Goal: Find specific page/section: Find specific page/section

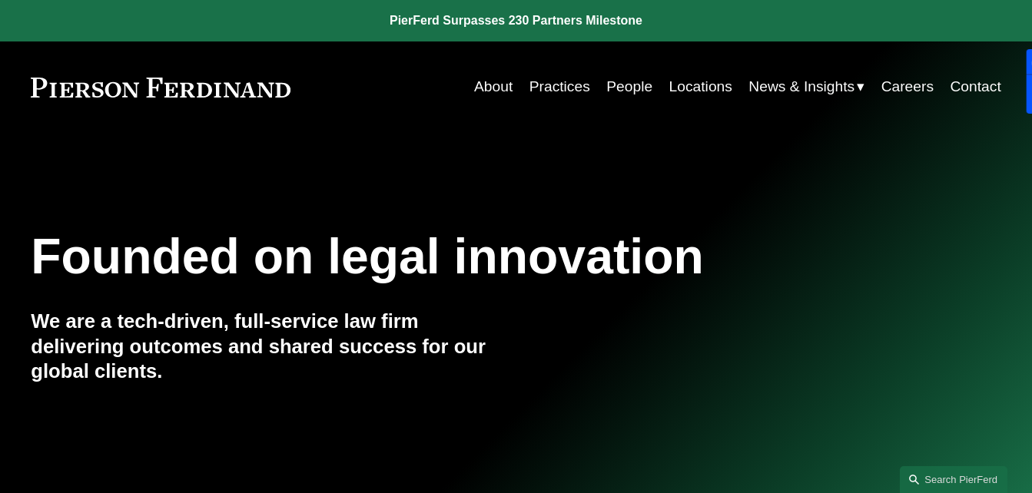
click at [536, 85] on link "Practices" at bounding box center [560, 86] width 61 height 29
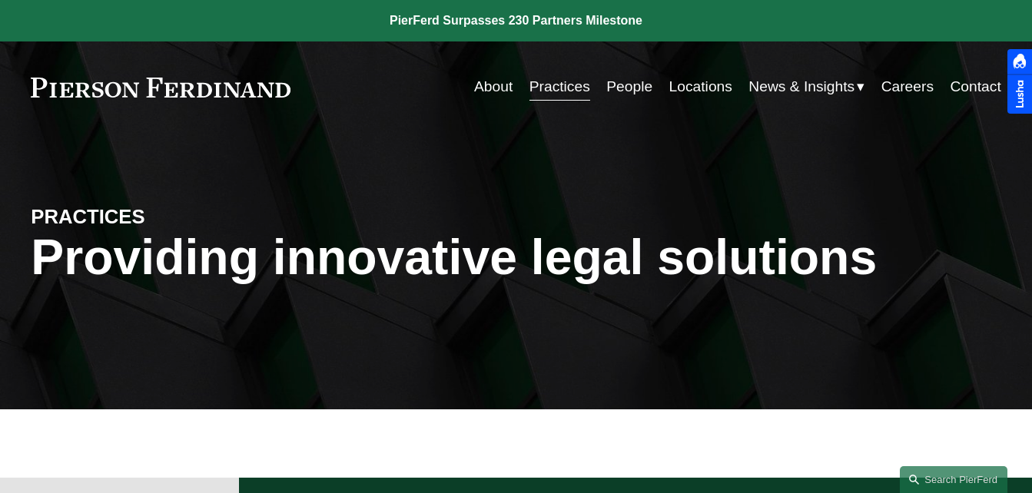
click at [536, 85] on link "Practices" at bounding box center [560, 86] width 61 height 29
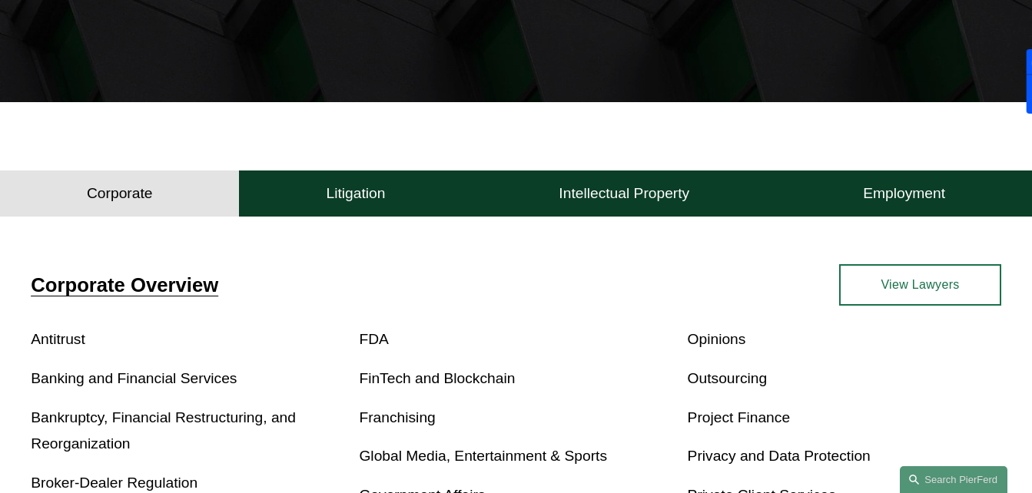
scroll to position [338, 0]
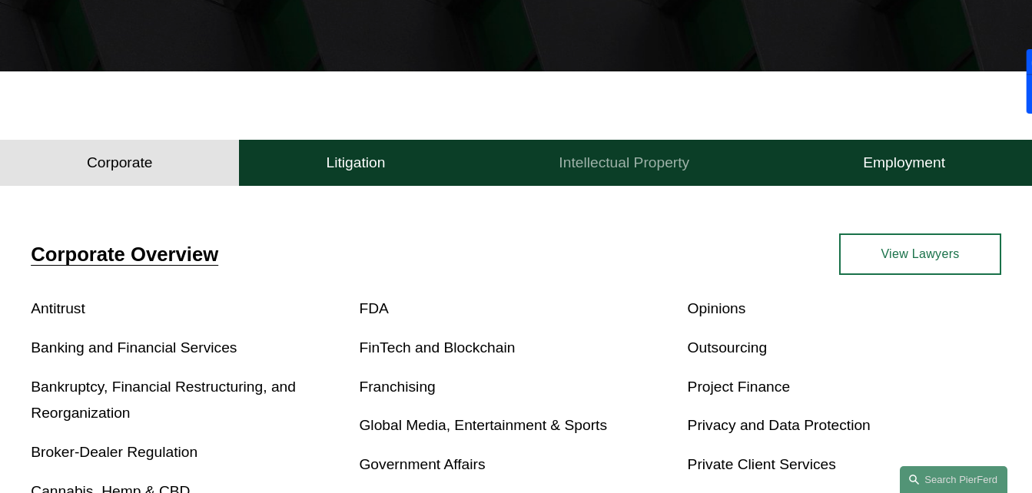
click at [635, 165] on h4 "Intellectual Property" at bounding box center [624, 163] width 131 height 18
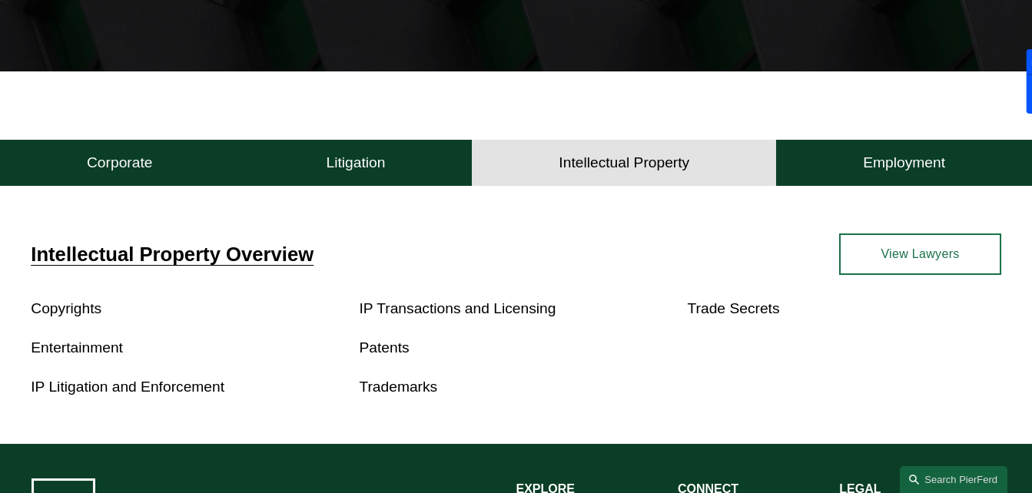
scroll to position [369, 0]
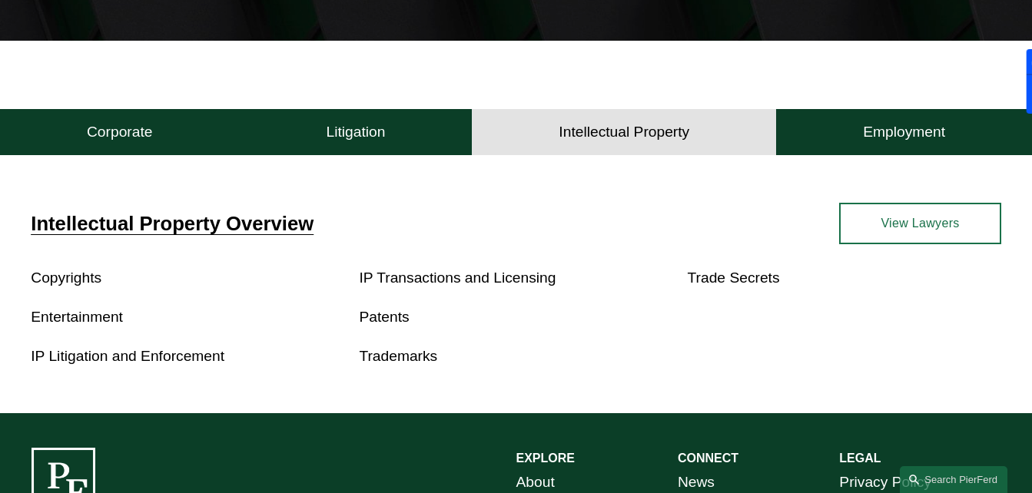
click at [378, 325] on link "Patents" at bounding box center [384, 317] width 50 height 16
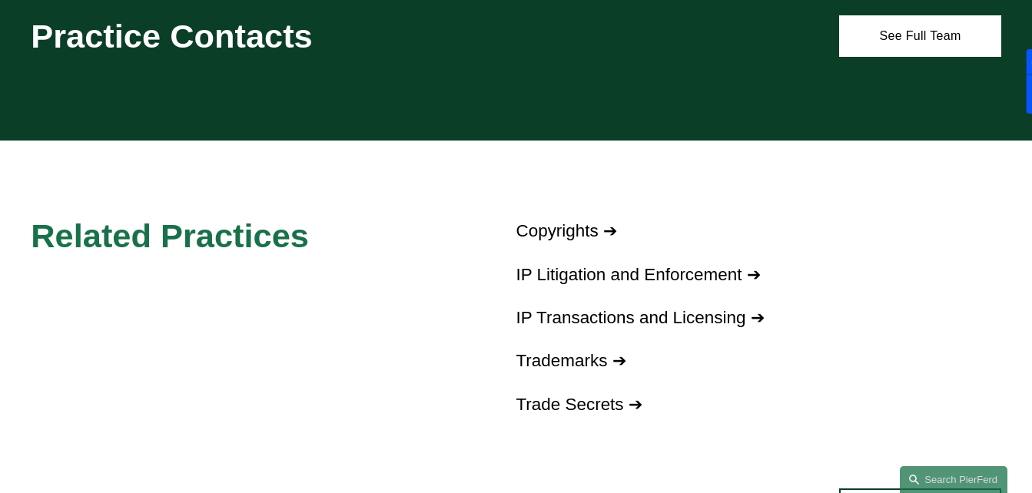
scroll to position [953, 0]
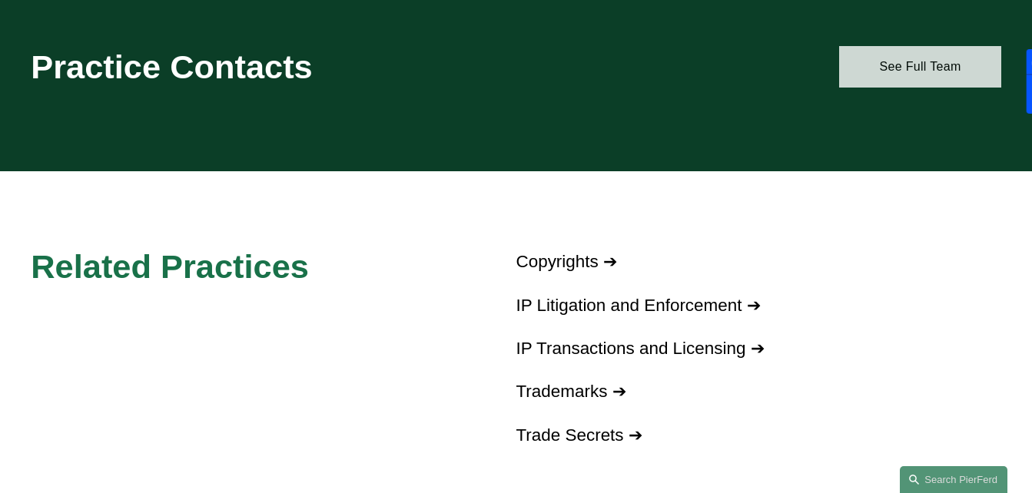
click at [894, 78] on link "See Full Team" at bounding box center [919, 67] width 161 height 42
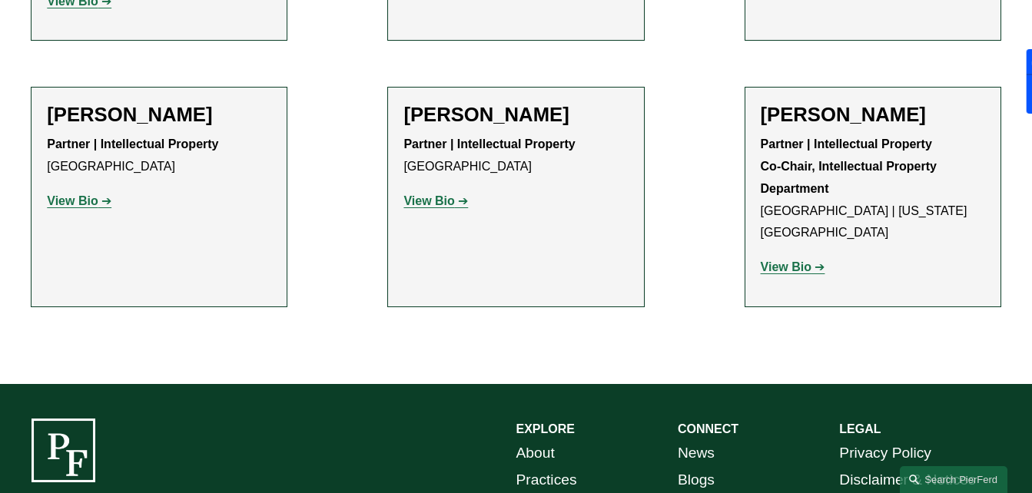
scroll to position [1414, 0]
